Goal: Task Accomplishment & Management: Manage account settings

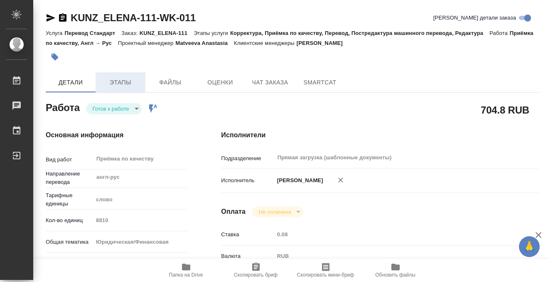
click at [121, 84] on span "Этапы" at bounding box center [121, 82] width 40 height 10
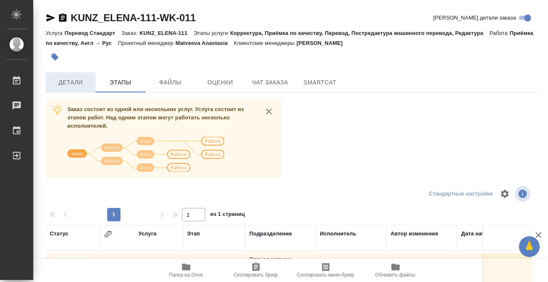
click at [78, 86] on span "Детали" at bounding box center [71, 82] width 40 height 10
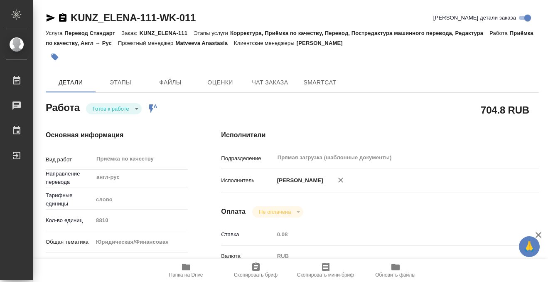
type textarea "x"
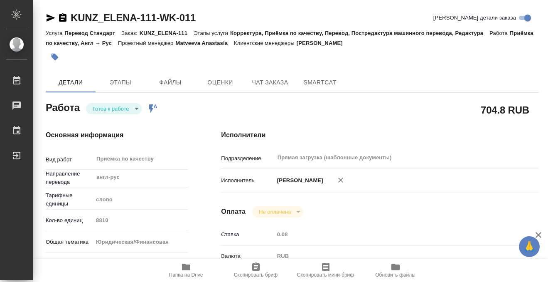
type textarea "x"
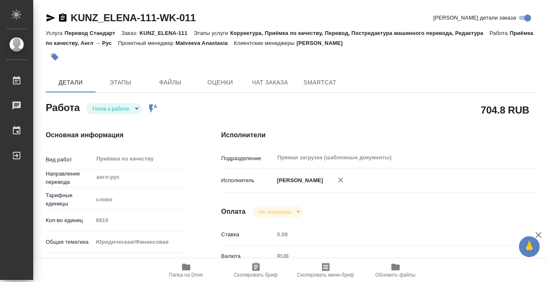
click at [55, 59] on icon "button" at bounding box center [55, 57] width 7 height 7
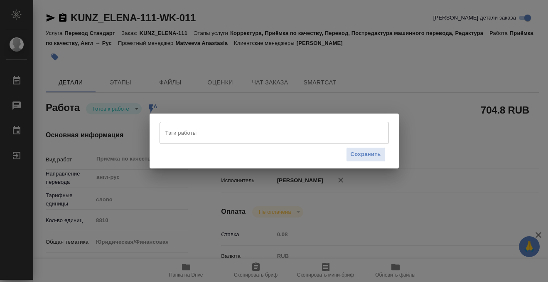
click at [192, 128] on input "Тэги работы" at bounding box center [266, 133] width 206 height 14
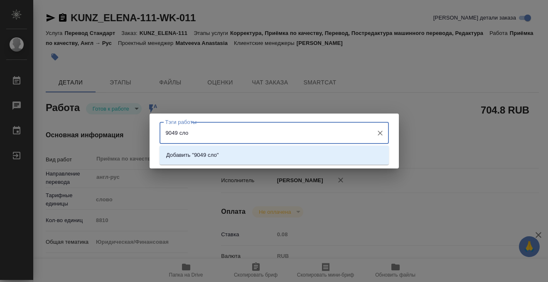
type input "9049 слов"
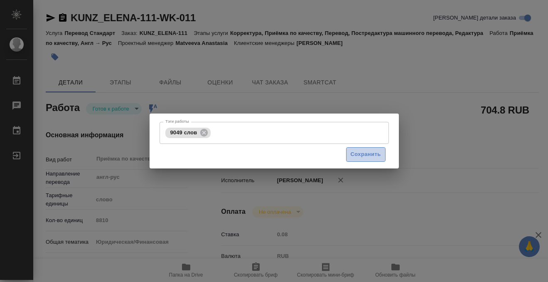
click at [377, 148] on button "Сохранить" at bounding box center [365, 154] width 39 height 15
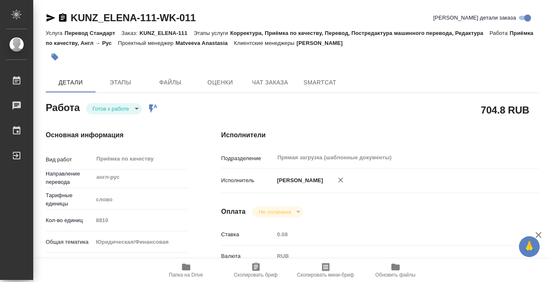
type input "readyForWork"
type textarea "Приёмка по качеству"
type textarea "x"
type input "англ-рус"
type input "5a8b1489cc6b4906c91bfd90"
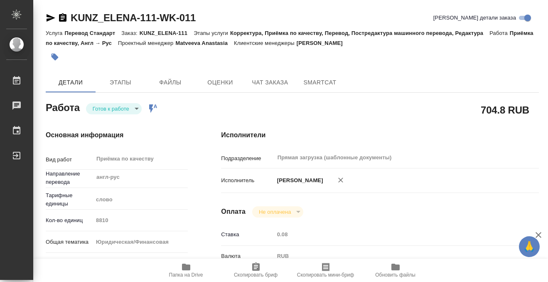
type input "8810"
type input "yr-fn"
type input "5a8b8b956a9677013d343d3b"
checkbox input "true"
type input "18.08.2025 10:00"
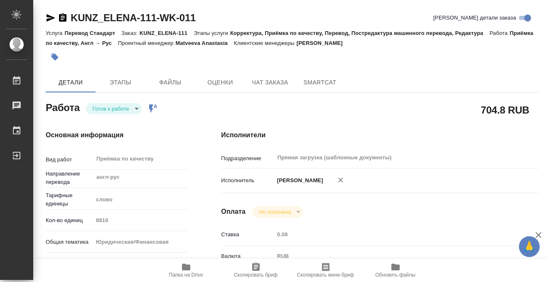
type input "18.08.2025 15:00"
type input "20.08.2025 12:00"
type input "Прямая загрузка (шаблонные документы)"
type input "notPayed"
type input "0.08"
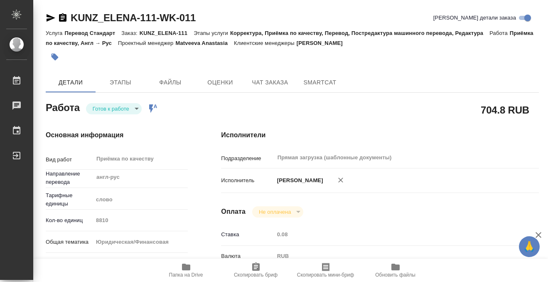
type input "RUB"
type input "[PERSON_NAME]"
type textarea "под нот Перевод - https://drive.awatera.com/s/Mg3s8jT43ndC6jw"
type textarea "x"
type textarea "/Clients/KUNZ_ELENA/Orders/KUNZ_ELENA-111/Corrected/KUNZ_ELENA-111-WK-011"
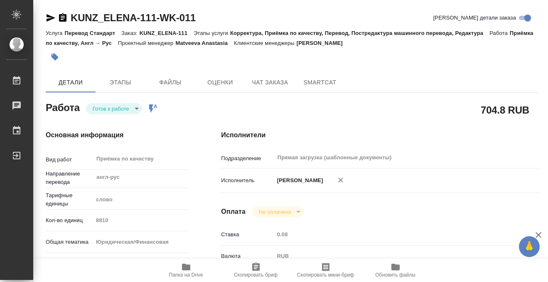
type textarea "x"
type input "KUNZ_ELENA-111"
type input "Перевод Стандарт"
type input "Корректура, Приёмка по качеству, Перевод, Постредактура машинного перевода, Ред…"
type input "[PERSON_NAME]"
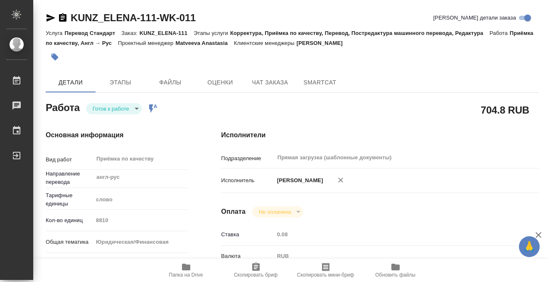
type input "Петрова Валерия"
type input "/Clients/KUNZ_ELENA/Orders/KUNZ_ELENA-111"
type textarea "x"
type textarea "верстка: под нот переводим все, что на английском, на русский Пожалуйста, на вс…"
type textarea "x"
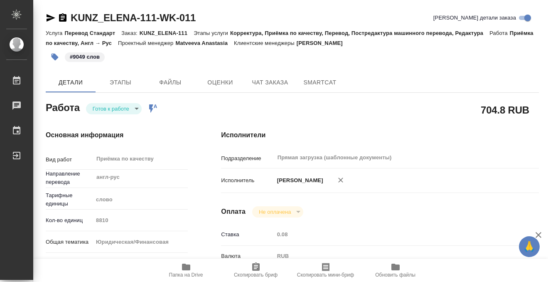
type textarea "x"
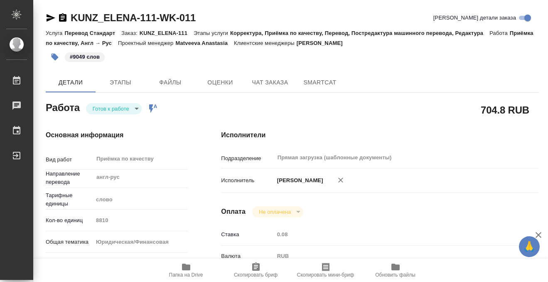
type textarea "x"
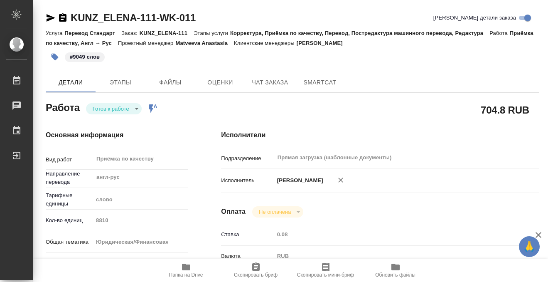
click at [141, 107] on body "🙏 .cls-1 fill:#fff; AWATERA Kobzeva Elizaveta Работы 0 Чаты График Выйти KUNZ_E…" at bounding box center [274, 141] width 548 height 282
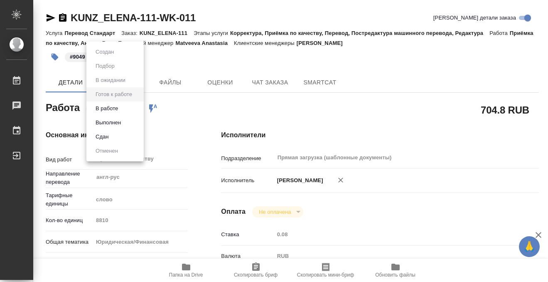
type textarea "x"
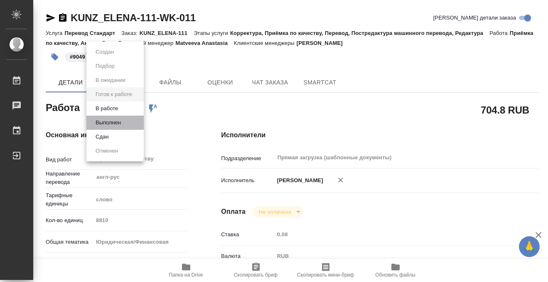
click at [131, 124] on li "Выполнен" at bounding box center [114, 123] width 57 height 14
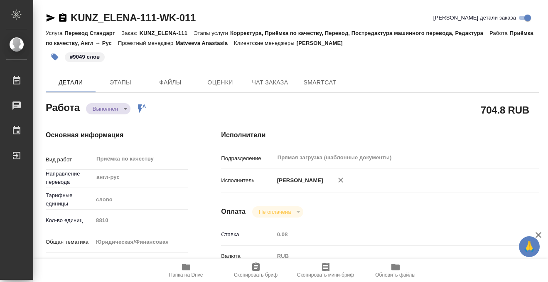
type textarea "x"
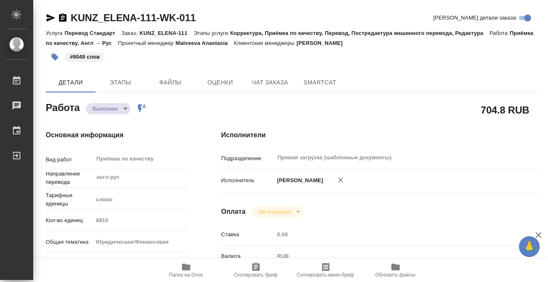
click at [64, 17] on icon "button" at bounding box center [62, 17] width 7 height 8
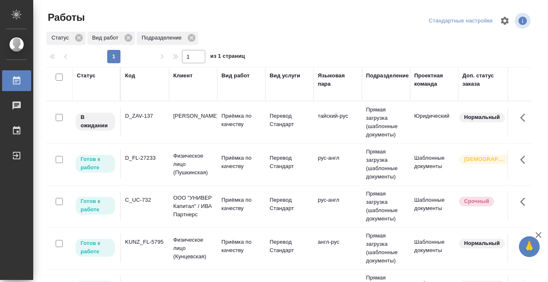
click at [92, 76] on div "Статус" at bounding box center [86, 76] width 19 height 8
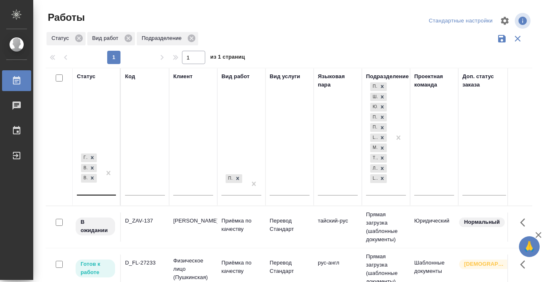
click at [92, 187] on div "Готов к работе В работе В ожидании" at bounding box center [89, 173] width 24 height 43
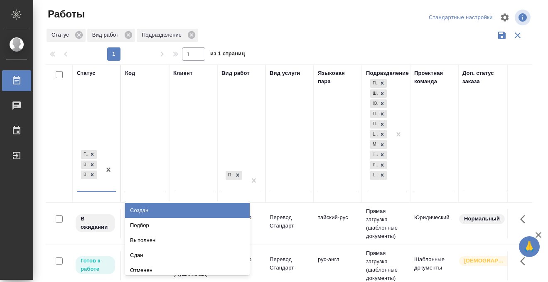
scroll to position [4, 0]
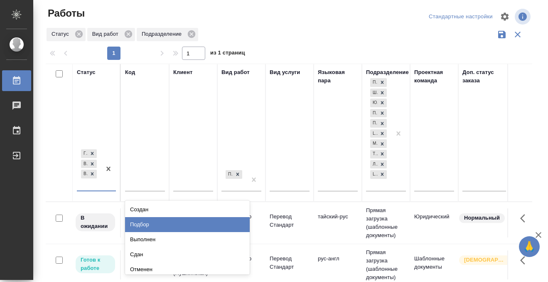
click at [141, 220] on div "Подбор" at bounding box center [187, 224] width 125 height 15
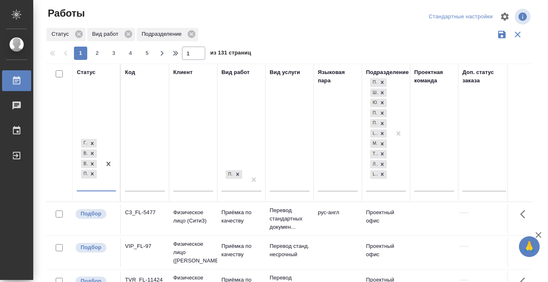
scroll to position [0, 497]
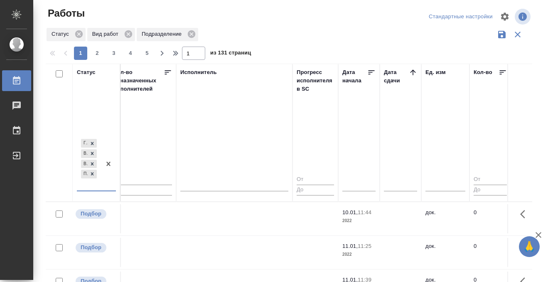
drag, startPoint x: 412, startPoint y: 71, endPoint x: 387, endPoint y: 0, distance: 75.6
click at [412, 71] on icon at bounding box center [413, 72] width 8 height 8
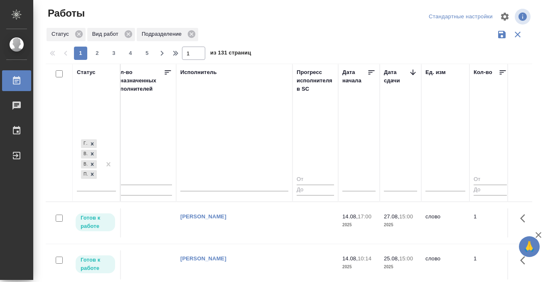
click at [215, 222] on td "[PERSON_NAME]" at bounding box center [234, 222] width 116 height 29
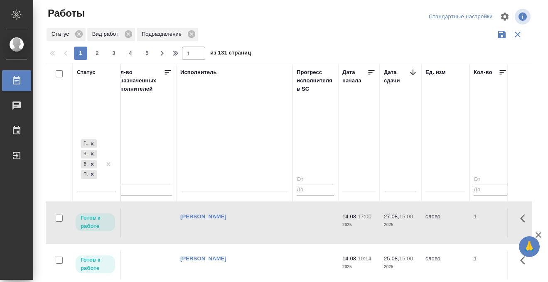
scroll to position [126, 497]
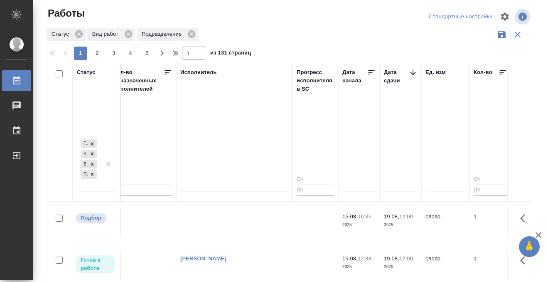
click at [213, 111] on td at bounding box center [234, 96] width 116 height 29
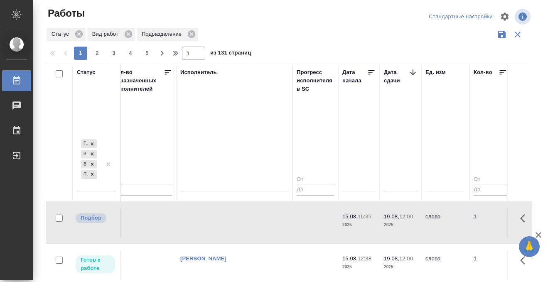
click at [213, 111] on td at bounding box center [234, 96] width 116 height 29
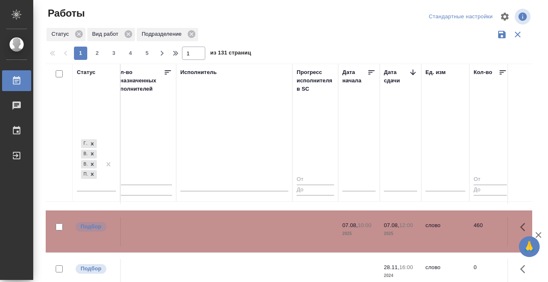
click at [17, 77] on div "Работы" at bounding box center [6, 80] width 21 height 12
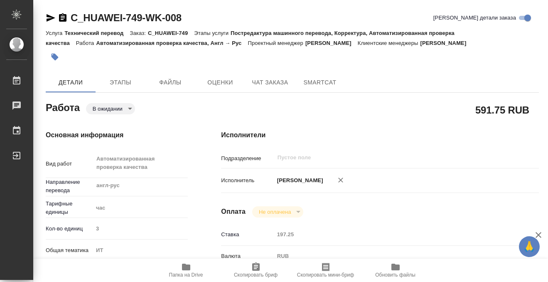
click at [116, 94] on div "Работа В ожидании pending" at bounding box center [116, 110] width 175 height 54
click at [116, 85] on span "Этапы" at bounding box center [121, 82] width 40 height 10
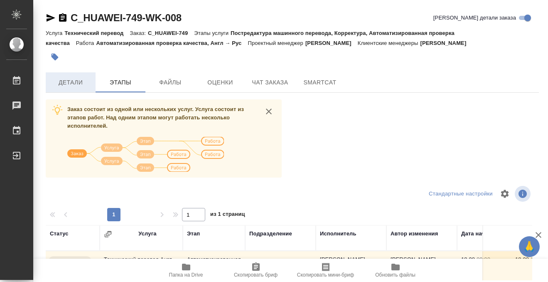
click at [77, 83] on span "Детали" at bounding box center [71, 82] width 40 height 10
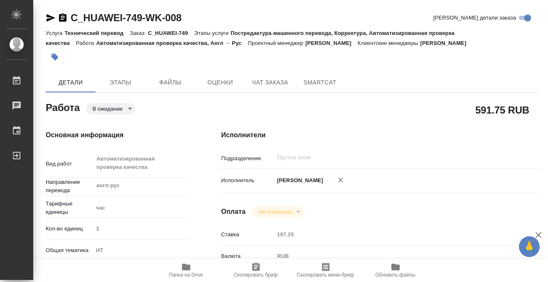
type textarea "x"
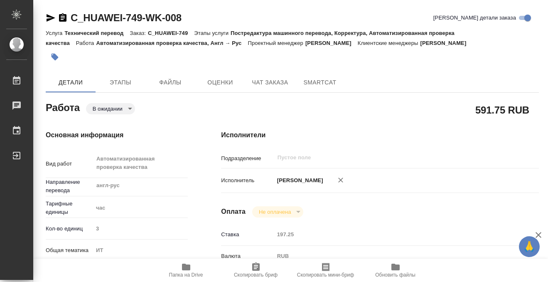
type textarea "x"
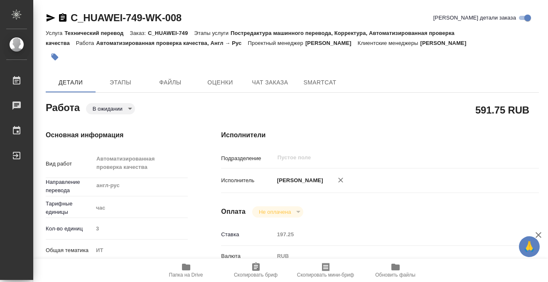
type textarea "x"
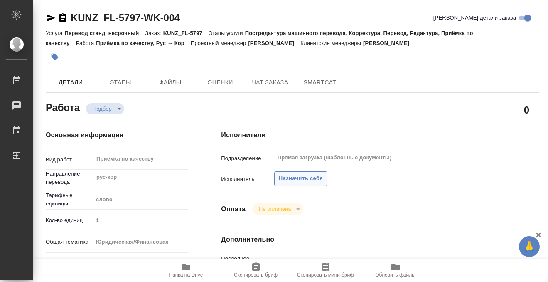
click at [284, 178] on span "Назначить себя" at bounding box center [301, 179] width 44 height 10
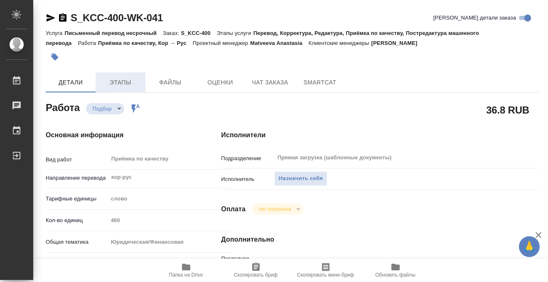
click at [129, 82] on span "Этапы" at bounding box center [121, 82] width 40 height 10
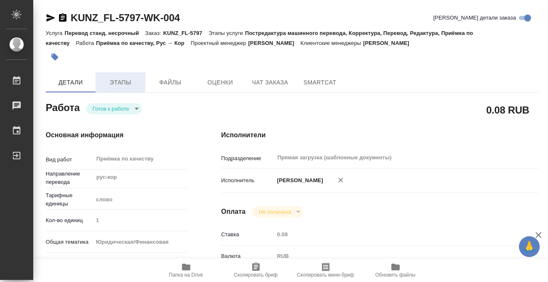
click at [113, 81] on span "Этапы" at bounding box center [121, 82] width 40 height 10
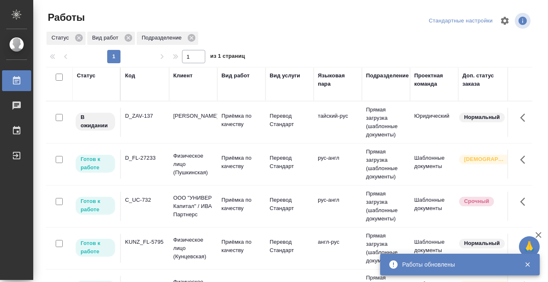
click at [151, 126] on td "D_ZAV-137" at bounding box center [145, 122] width 48 height 29
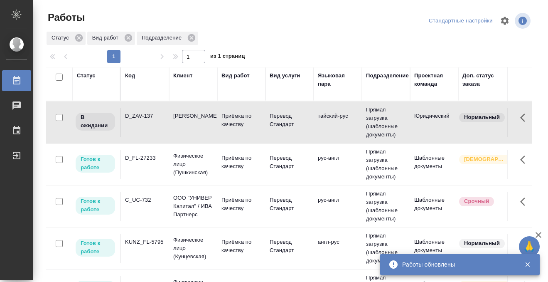
click at [151, 126] on td "D_ZAV-137" at bounding box center [145, 122] width 48 height 29
click at [169, 137] on td "Физическое лицо (Пушкинская)" at bounding box center [193, 122] width 48 height 29
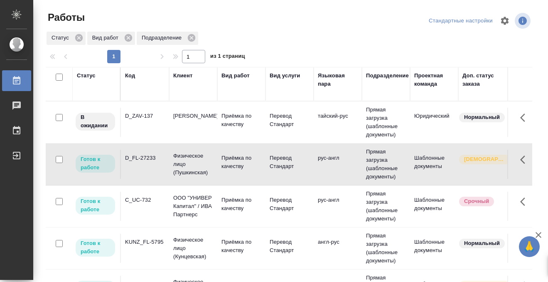
click at [169, 137] on td "Физическое лицо (Пушкинская)" at bounding box center [193, 122] width 48 height 29
click at [180, 121] on td "Завьялов Илья" at bounding box center [193, 122] width 48 height 29
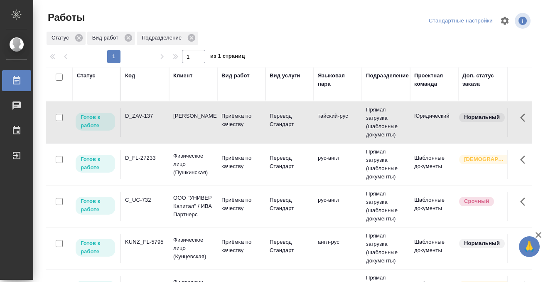
click at [180, 121] on td "Завьялов Илья" at bounding box center [193, 122] width 48 height 29
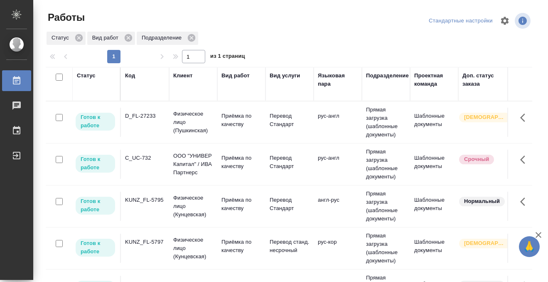
click at [149, 133] on td "D_FL-27233" at bounding box center [145, 122] width 48 height 29
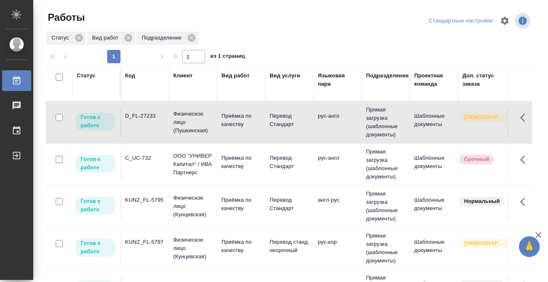
click at [149, 133] on td "D_FL-27233" at bounding box center [145, 122] width 48 height 29
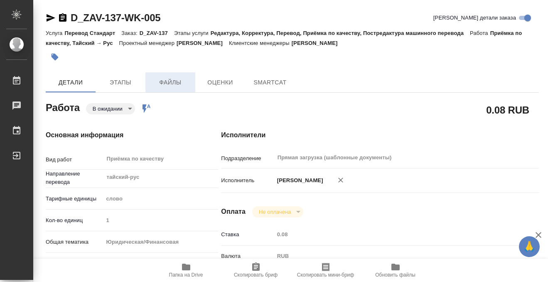
type textarea "x"
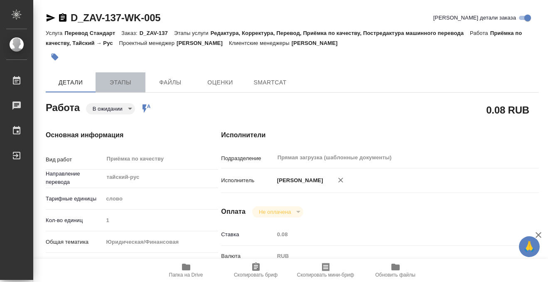
type textarea "x"
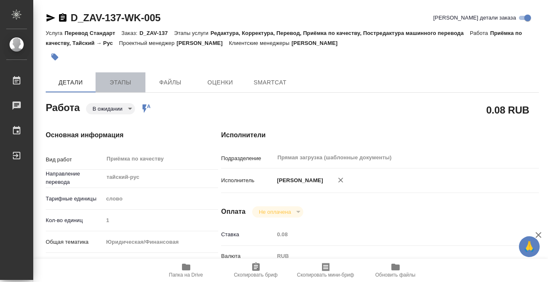
click at [134, 79] on span "Этапы" at bounding box center [121, 82] width 40 height 10
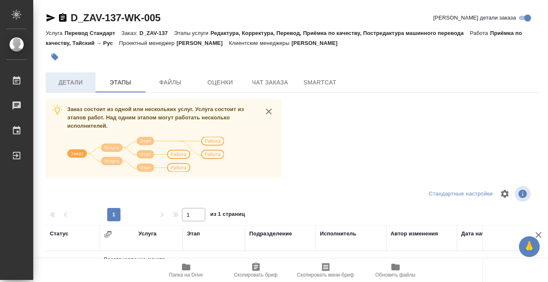
click at [75, 81] on span "Детали" at bounding box center [71, 82] width 40 height 10
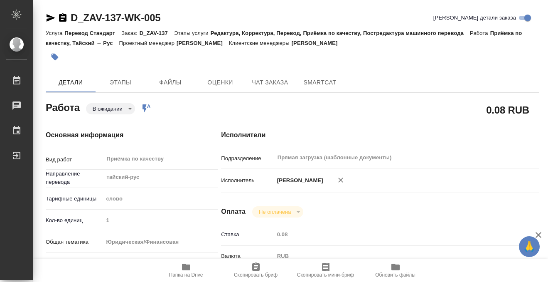
type textarea "x"
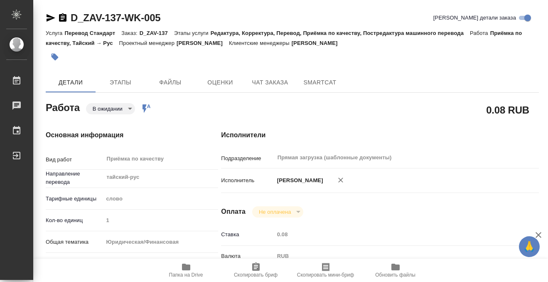
type textarea "x"
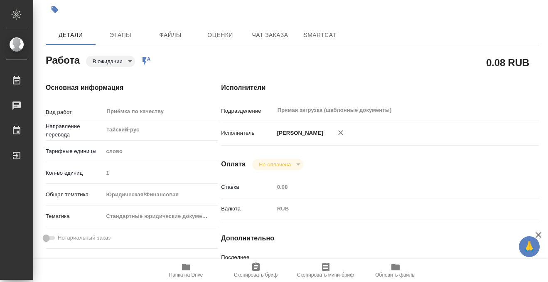
type textarea "x"
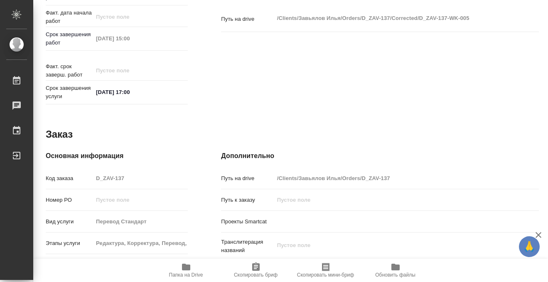
scroll to position [444, 0]
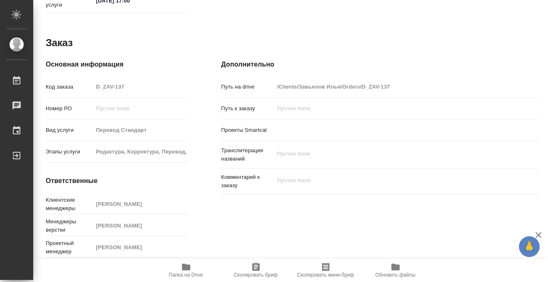
click at [186, 265] on icon "button" at bounding box center [186, 267] width 8 height 7
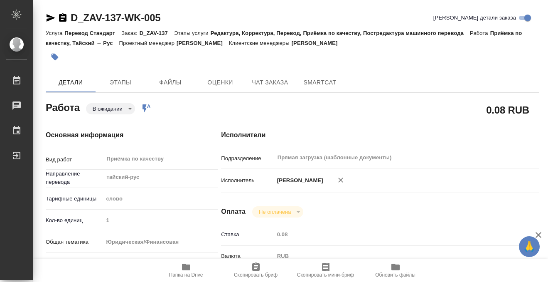
click at [52, 58] on icon "button" at bounding box center [55, 57] width 8 height 8
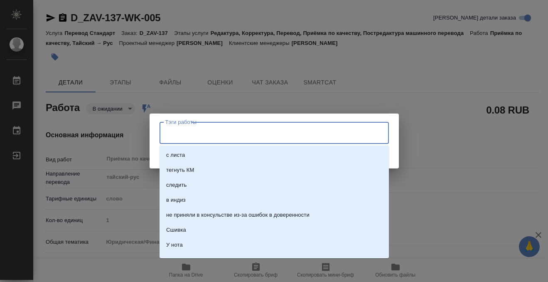
click at [185, 139] on input "Тэги работы" at bounding box center [266, 133] width 206 height 14
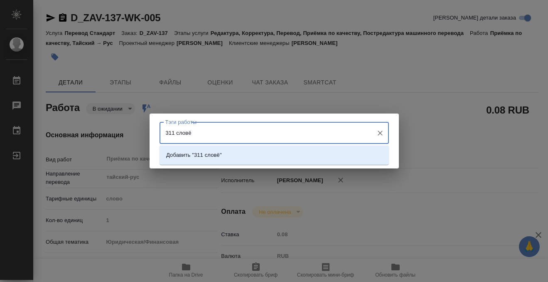
type input "311 слов"
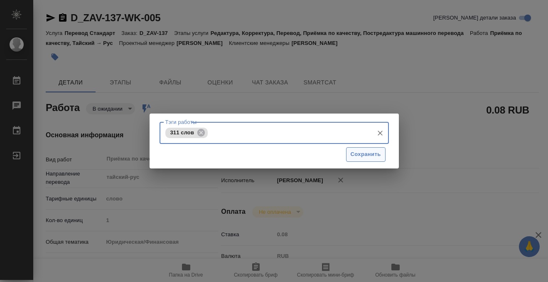
click at [365, 154] on span "Сохранить" at bounding box center [366, 155] width 30 height 10
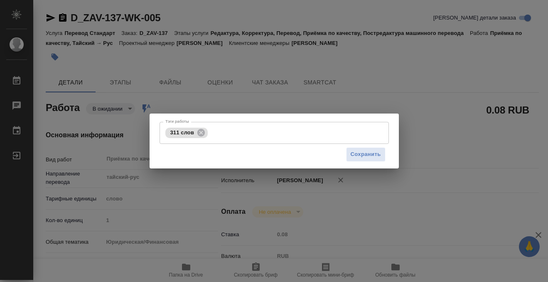
click at [118, 110] on div "Тэги работы 311 слов Тэги работы Сохранить" at bounding box center [274, 141] width 548 height 282
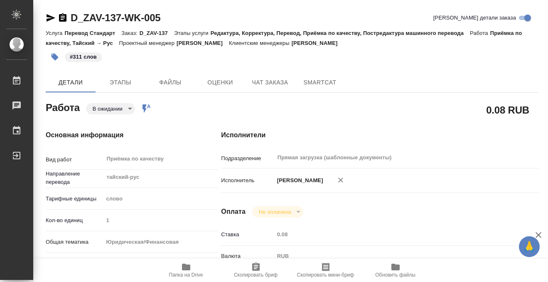
type input "pending"
type textarea "Приёмка по качеству"
type textarea "x"
type input "тайский-рус"
type input "5a8b1489cc6b4906c91bfd90"
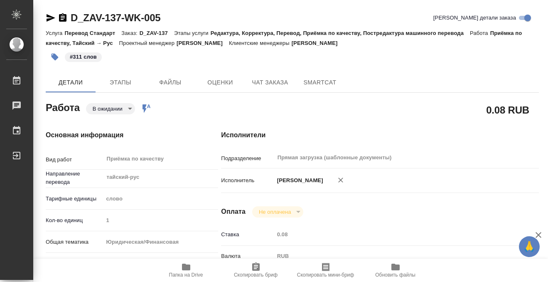
type input "1"
type input "yr-fn"
type input "5f647205b73bc97568ca66bf"
type input "18.08.2025 13:00"
type input "18.08.2025 15:00"
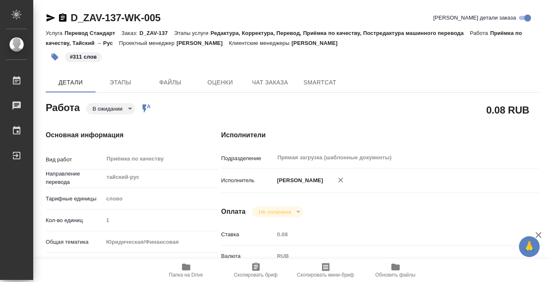
type input "18.08.2025 17:00"
type input "Прямая загрузка (шаблонные документы)"
type input "notPayed"
type input "0.08"
type input "RUB"
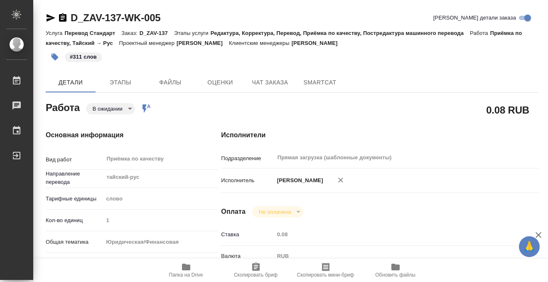
type input "[PERSON_NAME]"
type textarea "не нот"
type textarea "x"
type textarea "/Clients/Завьялов Илья/Orders/D_ZAV-137/Corrected/D_ZAV-137-WK-005"
type textarea "x"
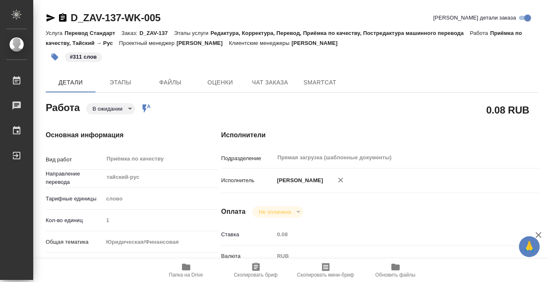
type input "D_ZAV-137"
type input "Перевод Стандарт"
type input "Редактура, Корректура, Перевод, Приёмка по качеству, Постредактура машинного пе…"
type input "[PERSON_NAME]"
type input "Заборова Александра"
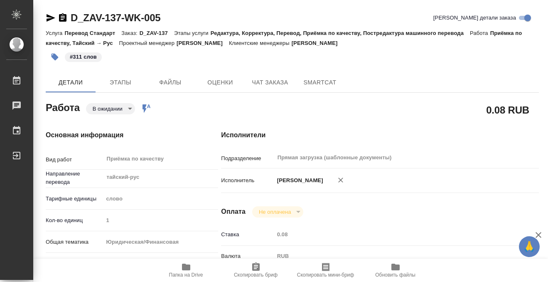
type input "/Clients/Завьялов Илья/Orders/D_ZAV-137"
type textarea "x"
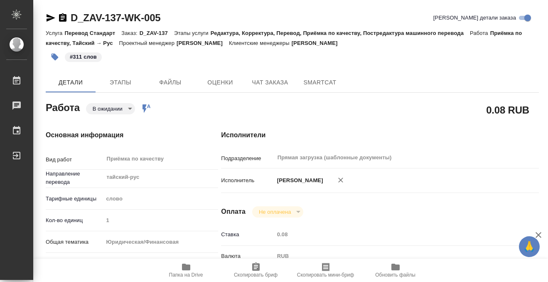
type textarea "x"
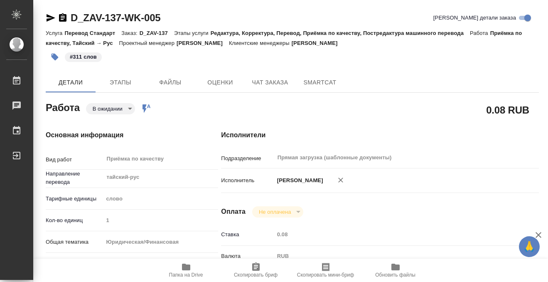
type textarea "x"
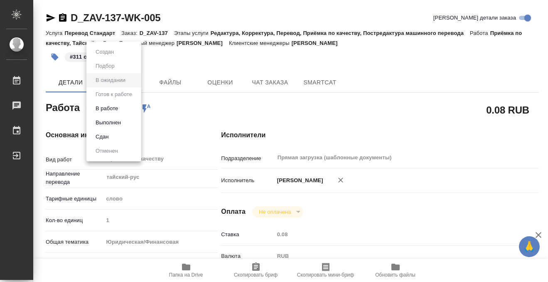
click at [119, 112] on body "🙏 .cls-1 fill:#fff; AWATERA Kobzeva Elizaveta Работы 0 Чаты График Выйти D_ZAV-…" at bounding box center [274, 141] width 548 height 282
type textarea "x"
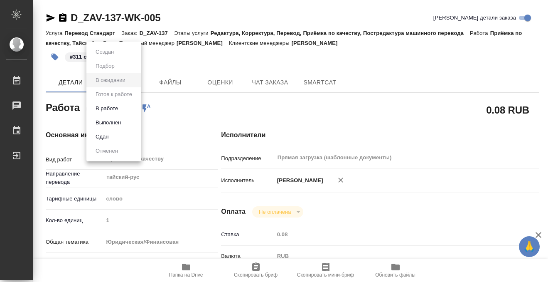
type textarea "x"
click at [118, 126] on button "Выполнен" at bounding box center [108, 122] width 30 height 9
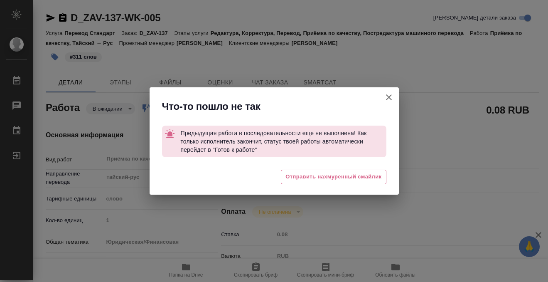
type textarea "x"
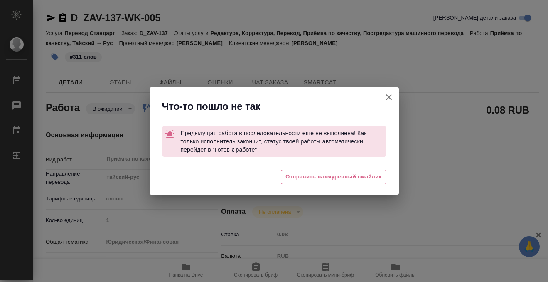
type textarea "x"
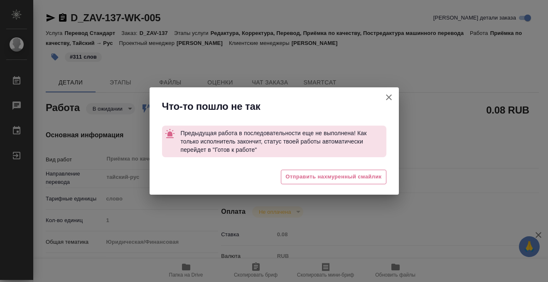
click at [387, 90] on button "[PERSON_NAME] детали заказа" at bounding box center [389, 97] width 20 height 20
type textarea "x"
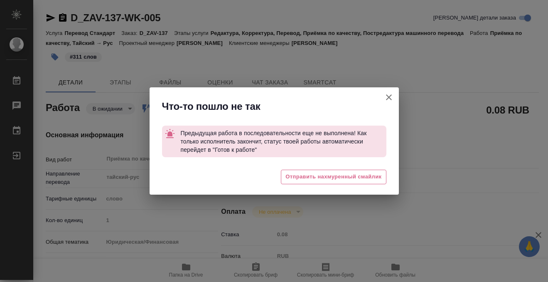
type textarea "x"
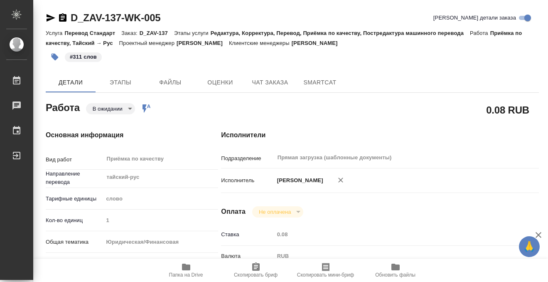
type textarea "x"
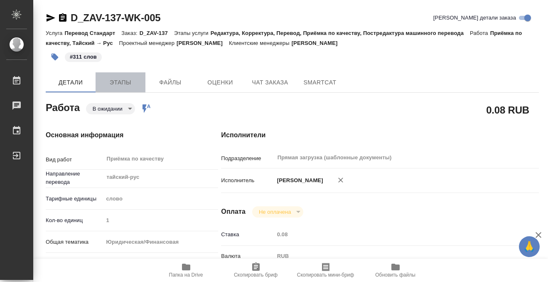
click at [128, 86] on span "Этапы" at bounding box center [121, 82] width 40 height 10
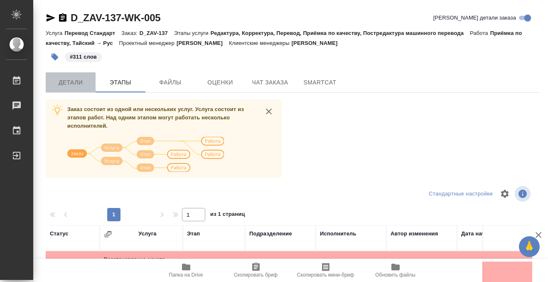
click at [79, 82] on span "Детали" at bounding box center [71, 82] width 40 height 10
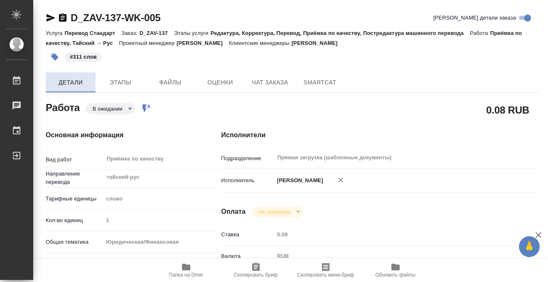
type textarea "x"
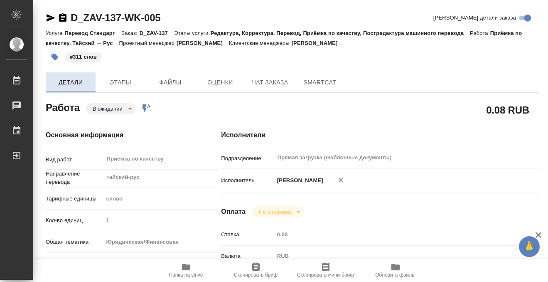
type textarea "x"
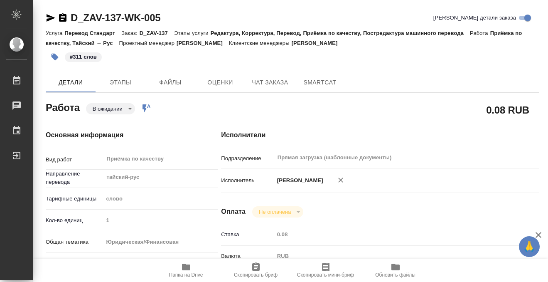
type textarea "x"
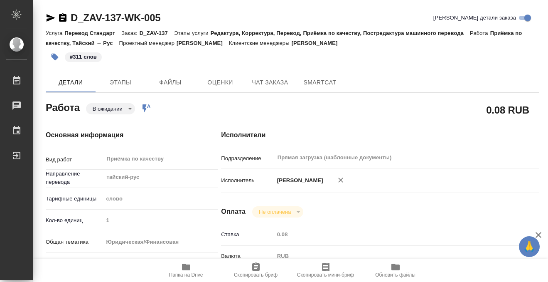
click at [193, 267] on span "Папка на Drive" at bounding box center [186, 270] width 60 height 16
click at [81, 58] on p "#311 слов" at bounding box center [83, 57] width 27 height 8
click at [55, 57] on icon "button" at bounding box center [55, 57] width 7 height 7
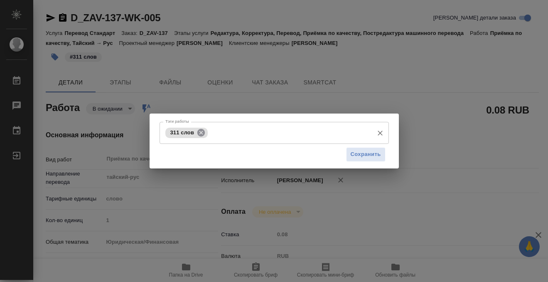
click at [200, 128] on icon at bounding box center [201, 132] width 9 height 9
click at [362, 158] on span "Сохранить" at bounding box center [366, 155] width 30 height 10
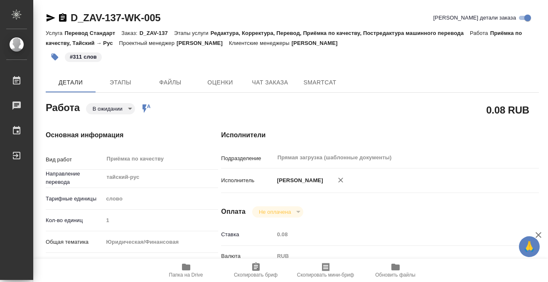
type input "pending"
type textarea "Приёмка по качеству"
type textarea "x"
type input "тайский-рус"
type input "5a8b1489cc6b4906c91bfd90"
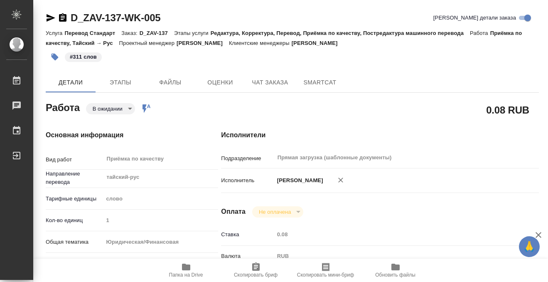
type input "1"
type input "yr-fn"
type input "5f647205b73bc97568ca66bf"
type input "18.08.2025 13:00"
type input "18.08.2025 15:00"
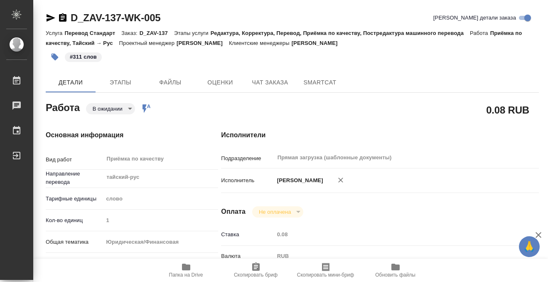
type input "18.08.2025 17:00"
type input "Прямая загрузка (шаблонные документы)"
type input "notPayed"
type input "0.08"
type input "RUB"
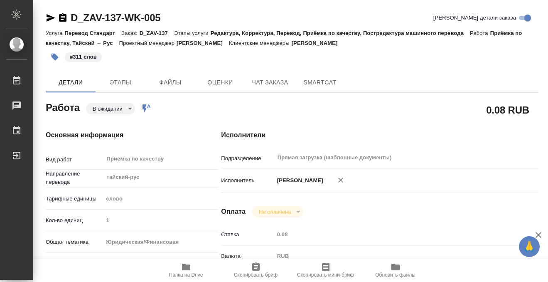
type input "[PERSON_NAME]"
type textarea "не нот"
type textarea "x"
type textarea "/Clients/Завьялов Илья/Orders/D_ZAV-137/Corrected/D_ZAV-137-WK-005"
type textarea "x"
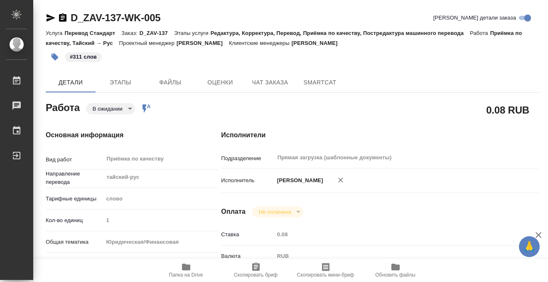
type input "D_ZAV-137"
type input "Перевод Стандарт"
type input "Редактура, Корректура, Перевод, Приёмка по качеству, Постредактура машинного пе…"
type input "[PERSON_NAME]"
type input "Заборова Александра"
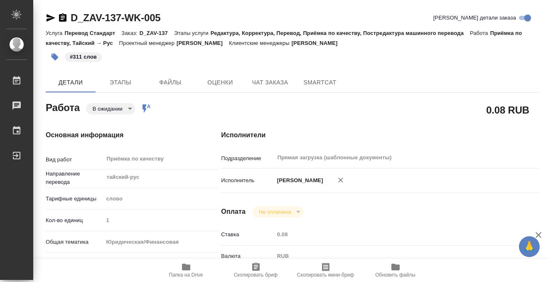
type input "/Clients/Завьялов Илья/Orders/D_ZAV-137"
type textarea "x"
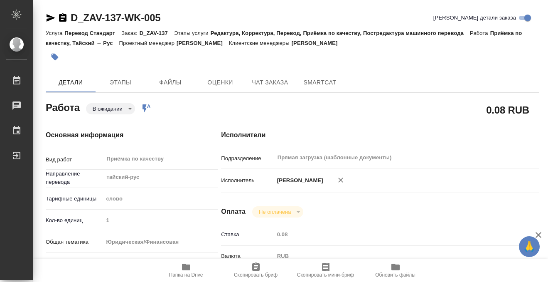
type textarea "x"
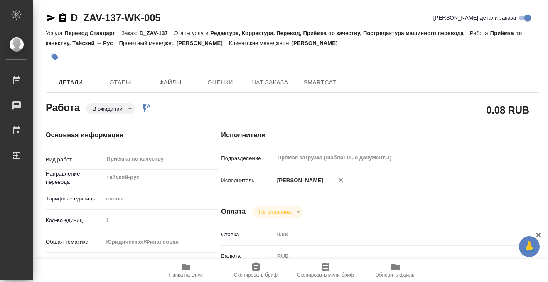
type textarea "x"
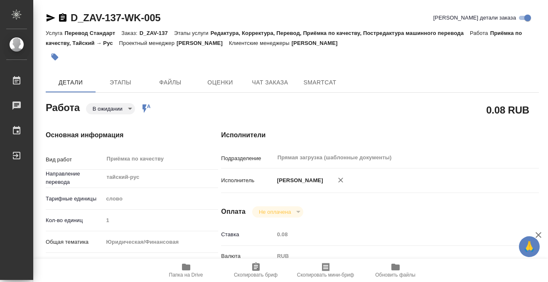
type textarea "x"
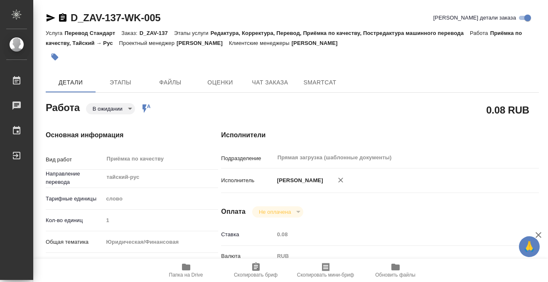
type textarea "x"
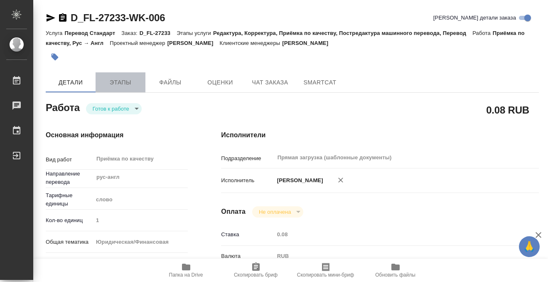
click at [127, 83] on span "Этапы" at bounding box center [121, 82] width 40 height 10
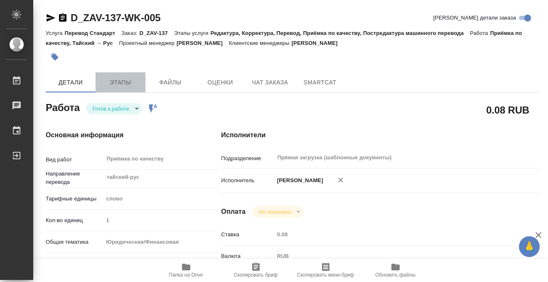
click at [117, 75] on button "Этапы" at bounding box center [121, 82] width 50 height 20
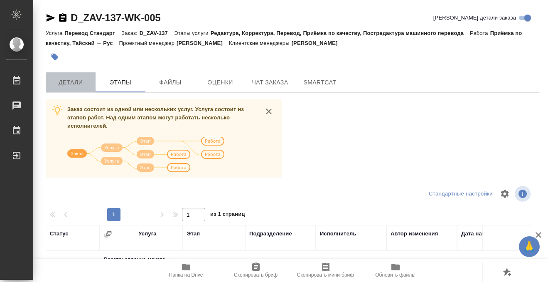
click at [64, 84] on span "Детали" at bounding box center [71, 82] width 40 height 10
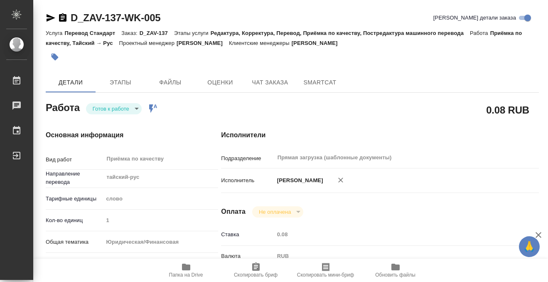
type textarea "x"
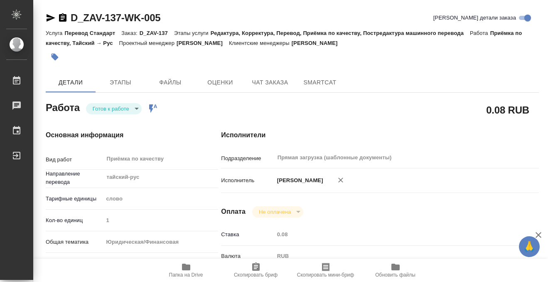
type textarea "x"
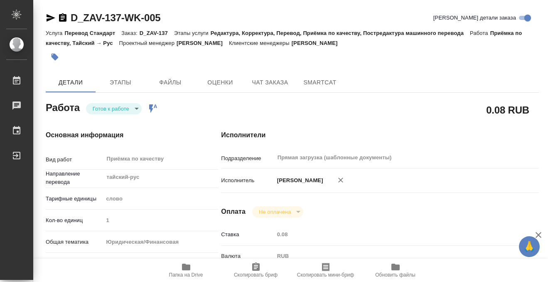
type textarea "x"
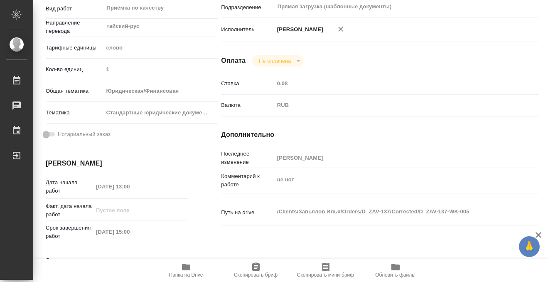
scroll to position [444, 0]
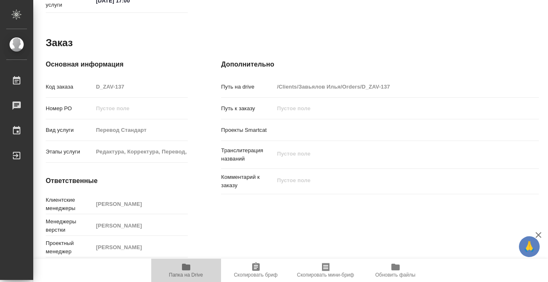
click at [182, 264] on icon "button" at bounding box center [186, 267] width 8 height 7
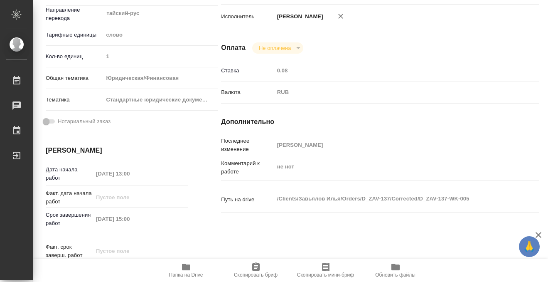
scroll to position [0, 0]
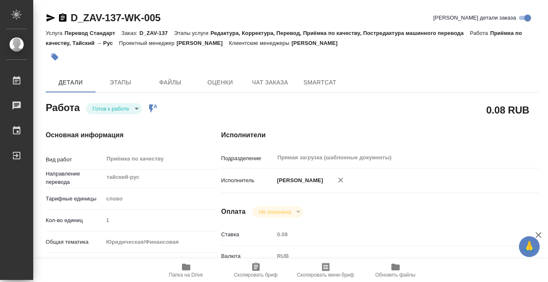
click at [55, 55] on icon "button" at bounding box center [55, 57] width 7 height 7
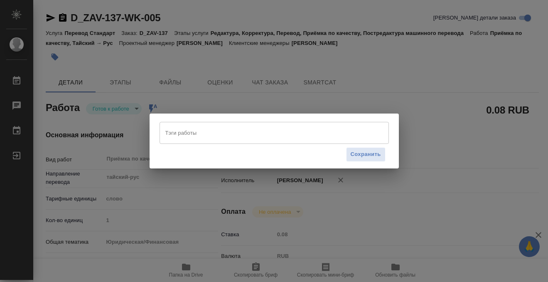
click at [185, 135] on input "Тэги работы" at bounding box center [266, 133] width 206 height 14
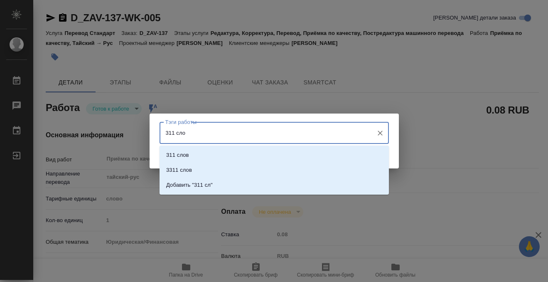
type input "311 слов"
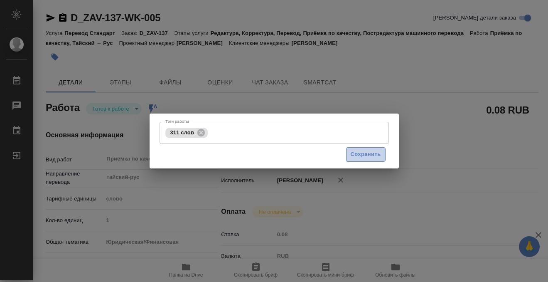
click at [374, 154] on span "Сохранить" at bounding box center [366, 155] width 30 height 10
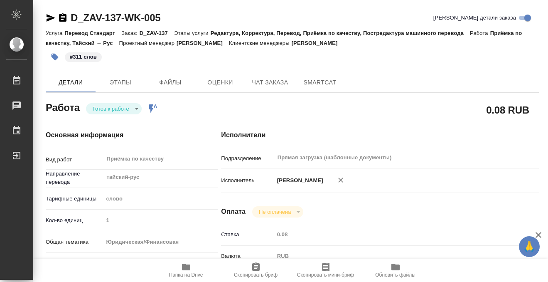
type input "readyForWork"
type textarea "Приёмка по качеству"
type textarea "x"
type input "тайский-рус"
type input "5a8b1489cc6b4906c91bfd90"
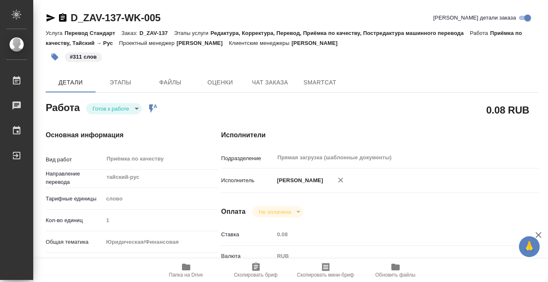
type input "1"
type input "yr-fn"
type input "5f647205b73bc97568ca66bf"
type input "18.08.2025 13:00"
type input "18.08.2025 15:00"
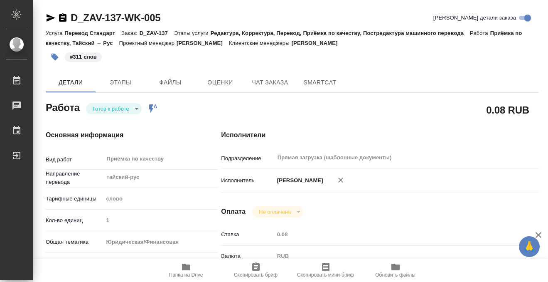
type input "18.08.2025 17:00"
type input "Прямая загрузка (шаблонные документы)"
type input "notPayed"
type input "0.08"
type input "RUB"
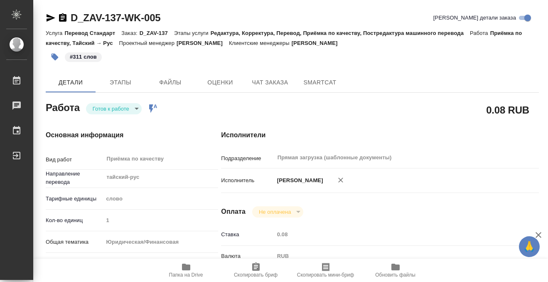
type input "[PERSON_NAME]"
type textarea "не нот"
type textarea "x"
type textarea "/Clients/Завьялов Илья/Orders/D_ZAV-137/Corrected/D_ZAV-137-WK-005"
type textarea "x"
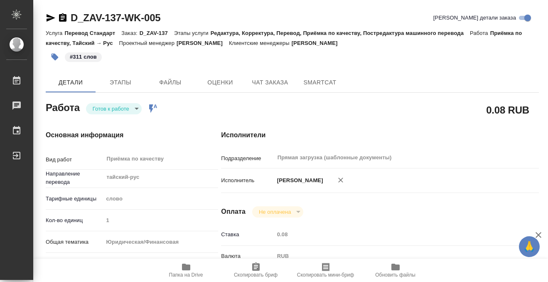
type input "D_ZAV-137"
type input "Перевод Стандарт"
type input "Редактура, Корректура, Перевод, Приёмка по качеству, Постредактура машинного пе…"
type input "[PERSON_NAME]"
type input "Заборова Александра"
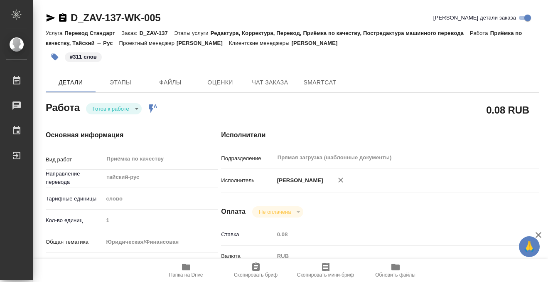
type input "/Clients/Завьялов Илья/Orders/D_ZAV-137"
type textarea "x"
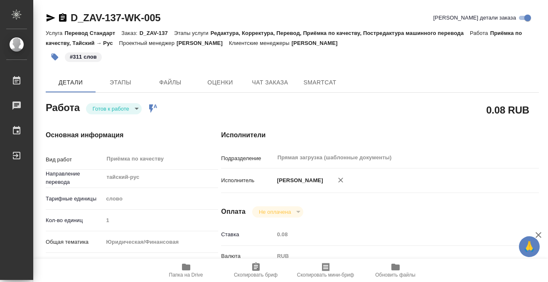
type textarea "x"
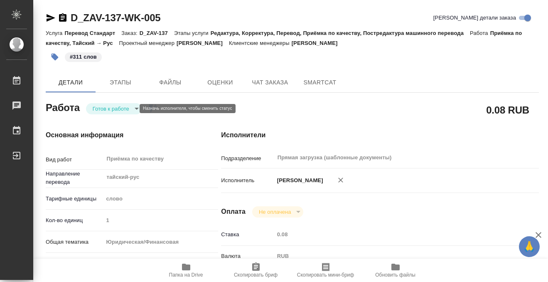
type textarea "x"
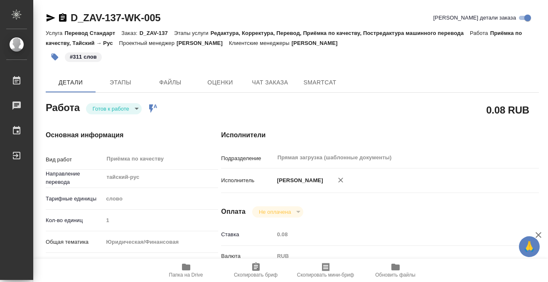
type textarea "x"
click at [121, 111] on body "🙏 .cls-1 fill:#fff; AWATERA Kobzeva Elizaveta Работы 0 Чаты График Выйти D_ZAV-…" at bounding box center [274, 141] width 548 height 282
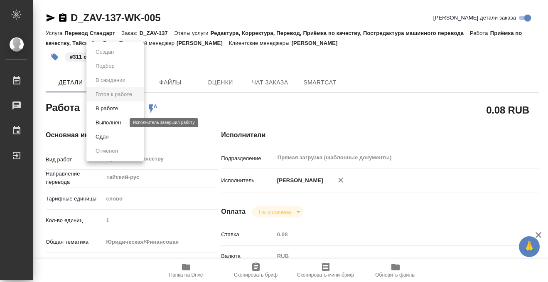
click at [120, 123] on button "Выполнен" at bounding box center [108, 122] width 30 height 9
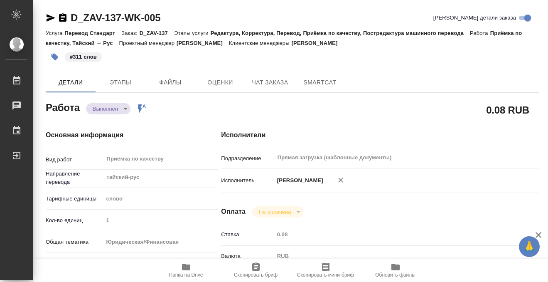
type textarea "x"
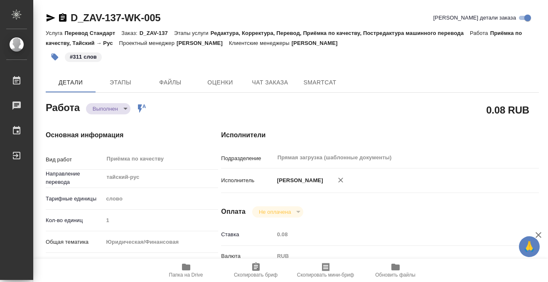
type textarea "x"
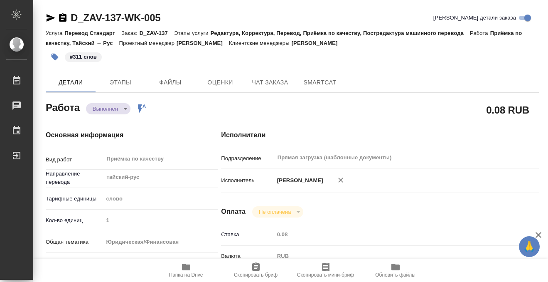
type textarea "x"
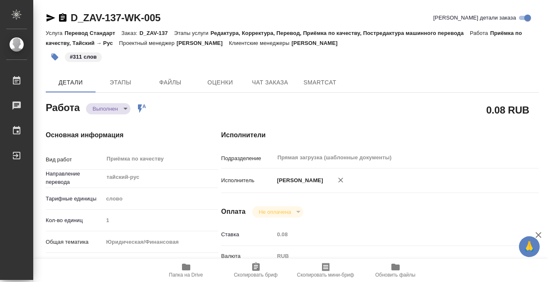
click at [61, 15] on icon "button" at bounding box center [62, 17] width 7 height 8
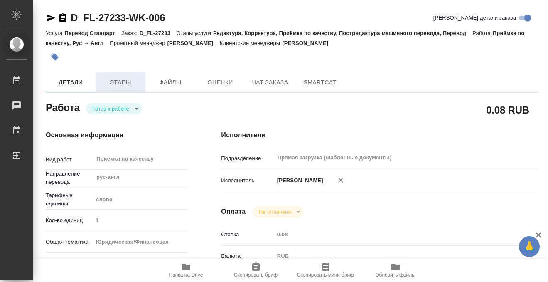
click at [121, 84] on span "Этапы" at bounding box center [121, 82] width 40 height 10
